Goal: Information Seeking & Learning: Learn about a topic

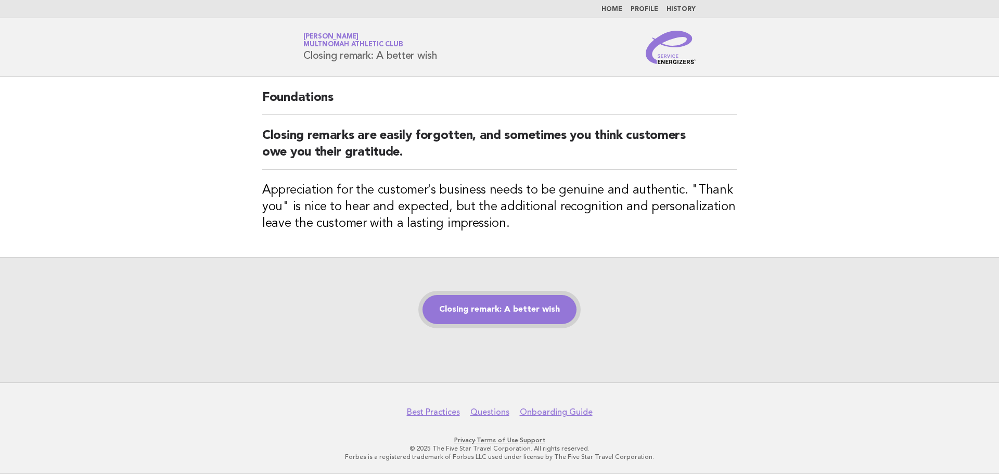
click at [496, 302] on link "Closing remark: A better wish" at bounding box center [500, 309] width 154 height 29
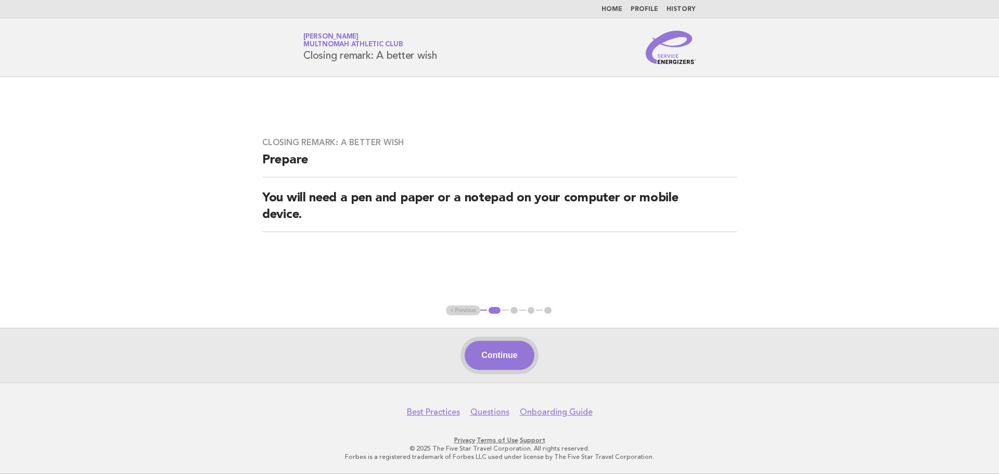
click at [502, 350] on button "Continue" at bounding box center [499, 355] width 69 height 29
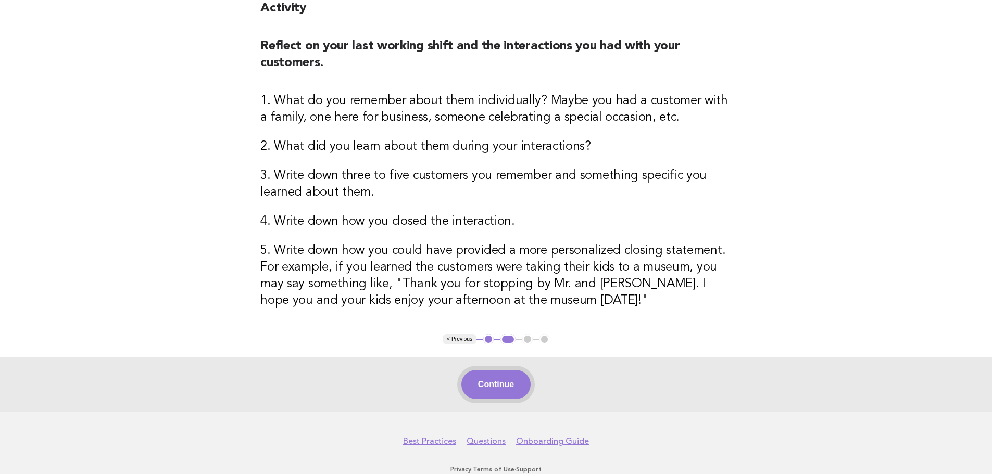
click at [497, 383] on button "Continue" at bounding box center [495, 384] width 69 height 29
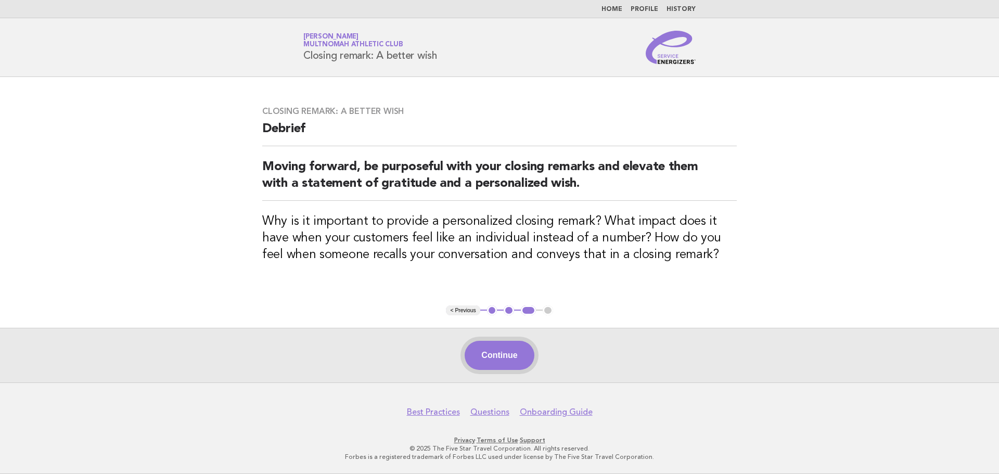
click at [511, 359] on button "Continue" at bounding box center [499, 355] width 69 height 29
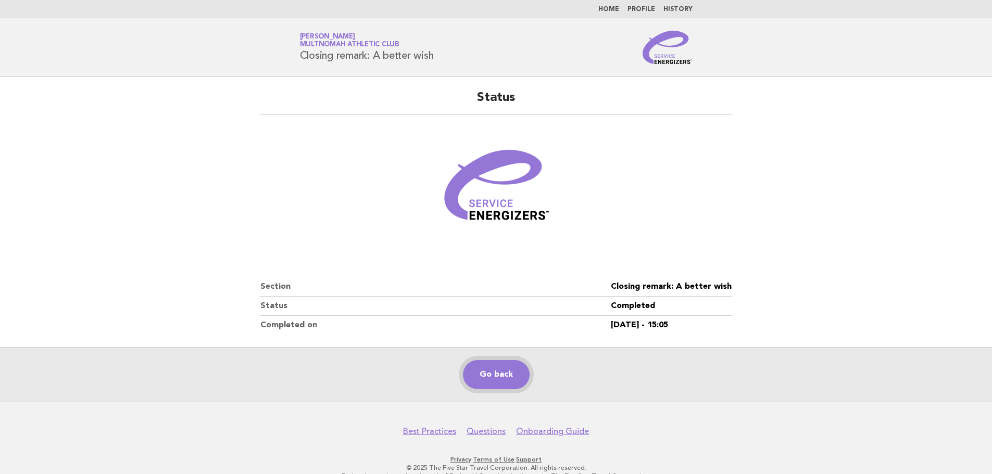
click at [484, 381] on link "Go back" at bounding box center [496, 374] width 67 height 29
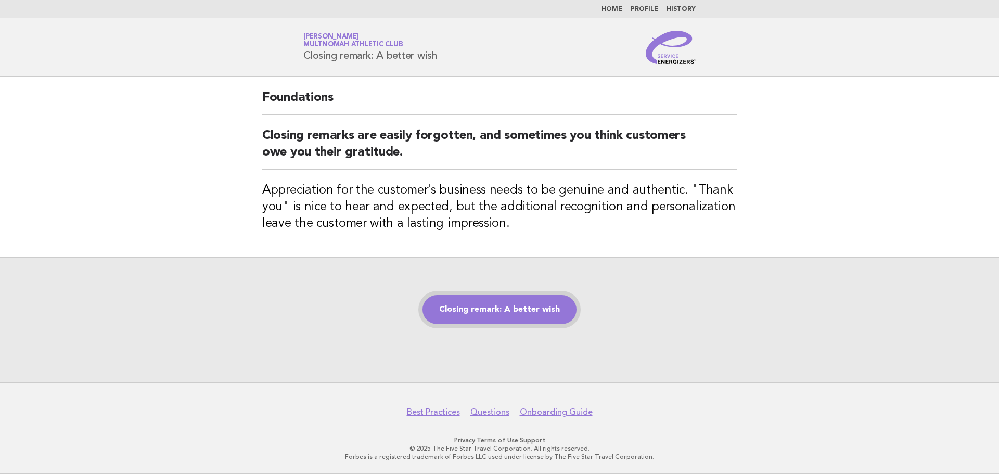
click at [519, 315] on link "Closing remark: A better wish" at bounding box center [500, 309] width 154 height 29
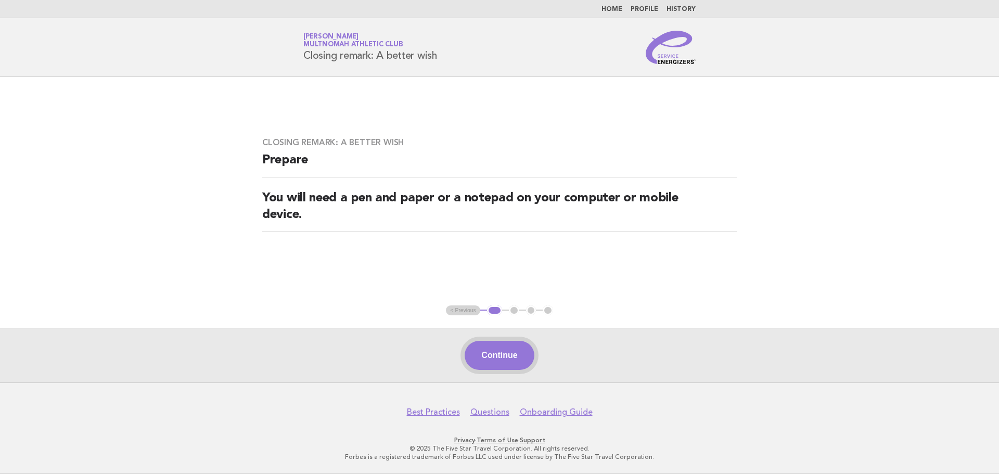
click at [505, 351] on button "Continue" at bounding box center [499, 355] width 69 height 29
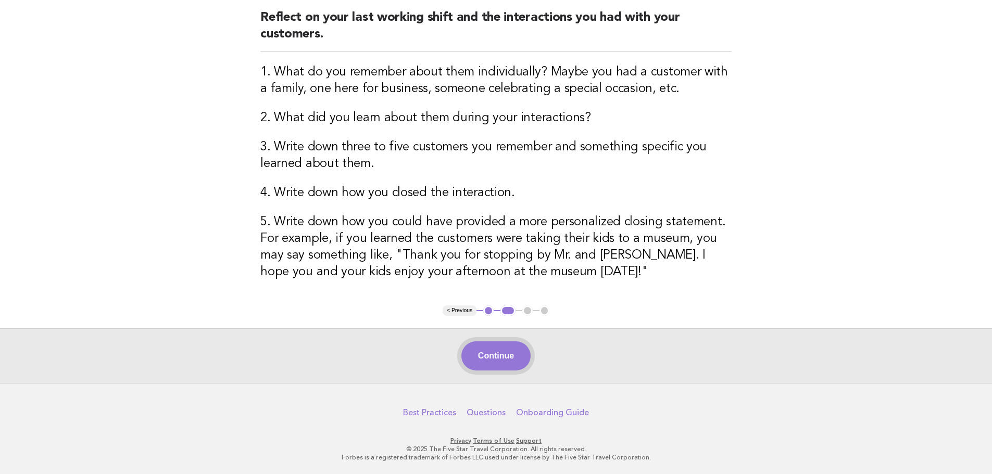
click at [507, 361] on button "Continue" at bounding box center [495, 355] width 69 height 29
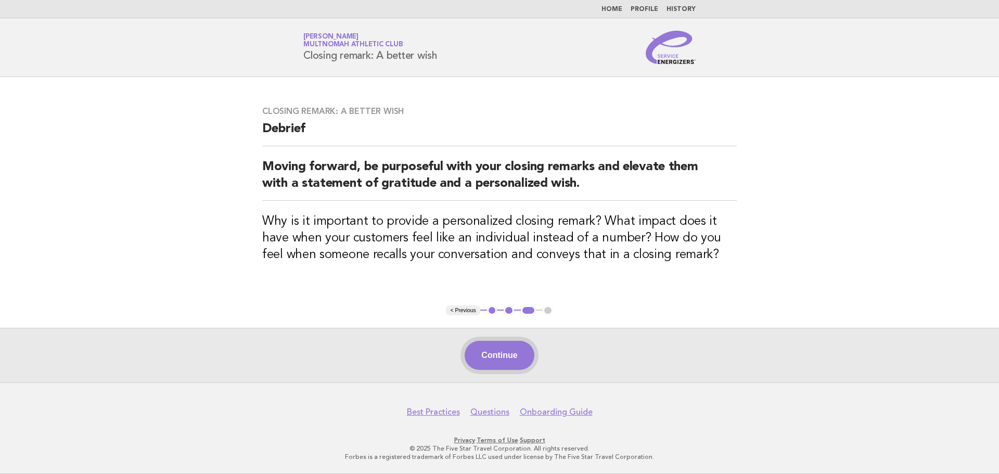
click at [491, 346] on button "Continue" at bounding box center [499, 355] width 69 height 29
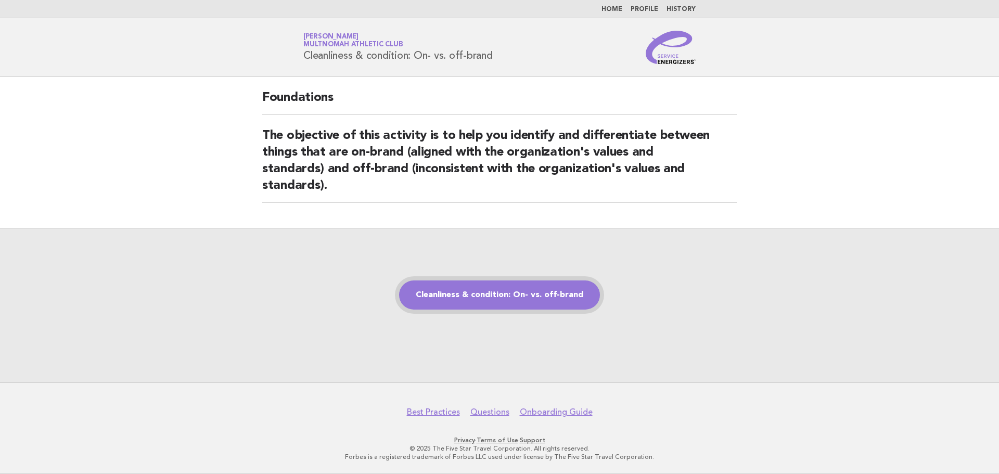
click at [505, 300] on link "Cleanliness & condition: On- vs. off-brand" at bounding box center [499, 295] width 201 height 29
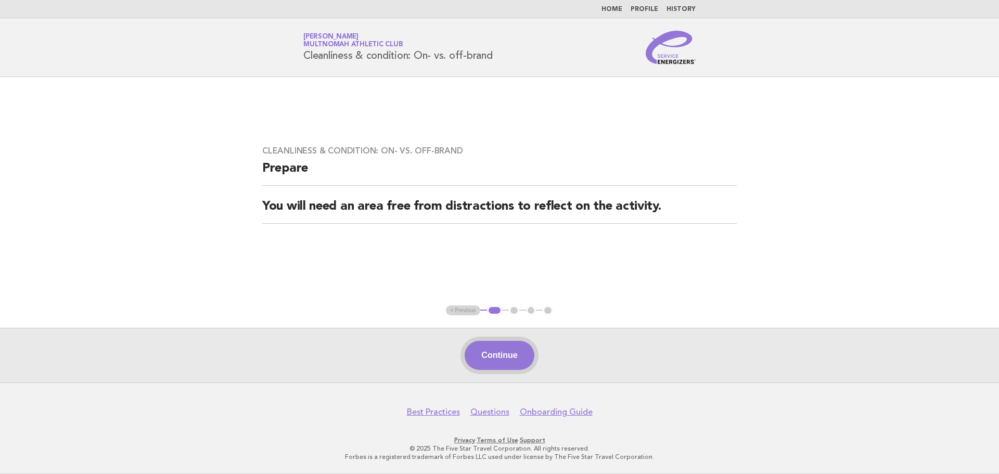
click at [513, 352] on button "Continue" at bounding box center [499, 355] width 69 height 29
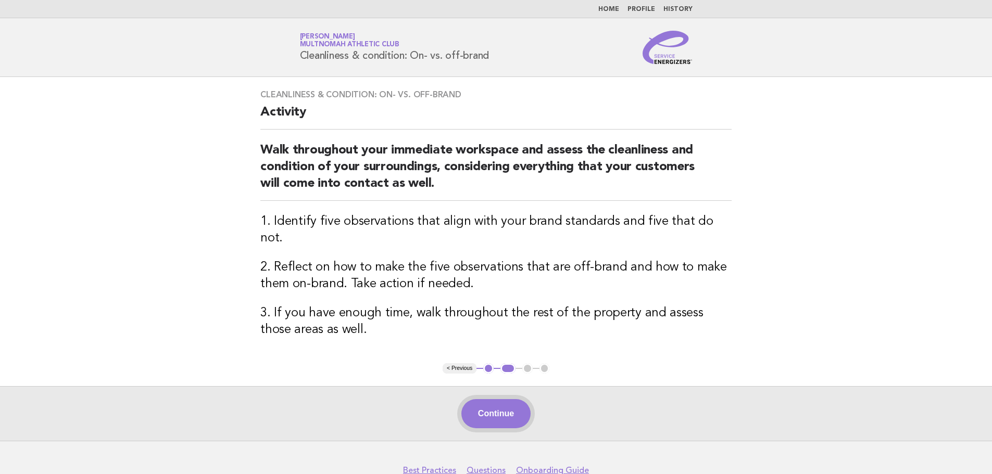
click at [486, 399] on button "Continue" at bounding box center [495, 413] width 69 height 29
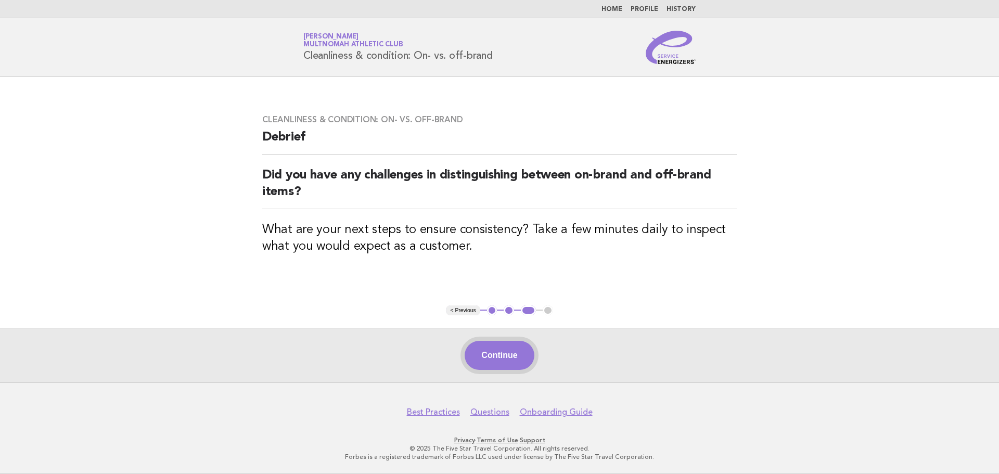
click at [506, 364] on button "Continue" at bounding box center [499, 355] width 69 height 29
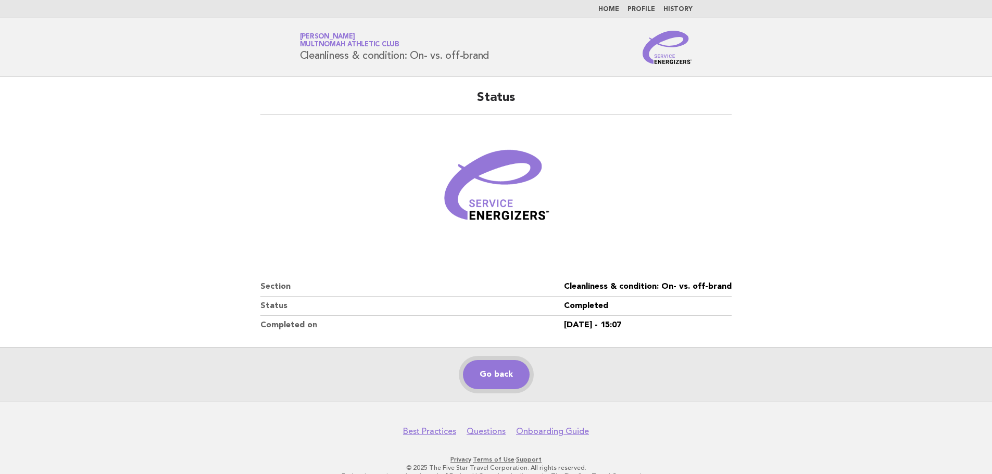
click at [502, 366] on link "Go back" at bounding box center [496, 374] width 67 height 29
